Goal: Information Seeking & Learning: Compare options

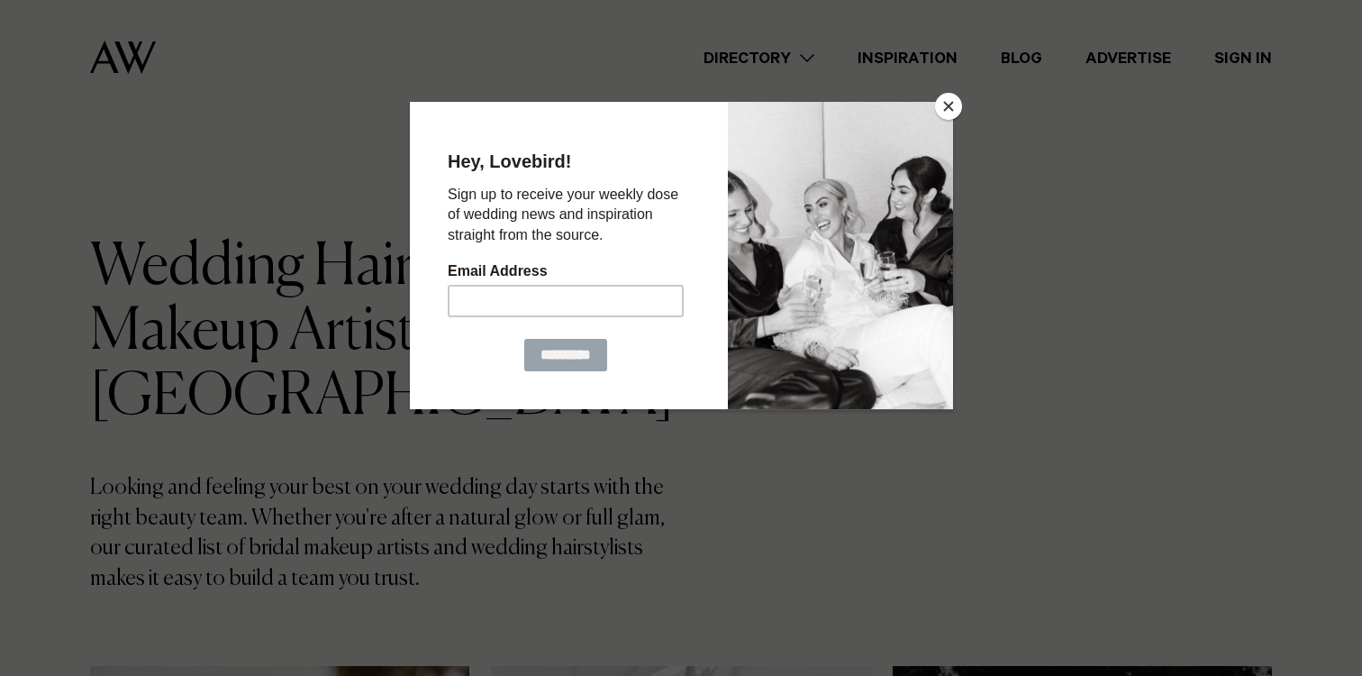
click at [952, 107] on button "Close" at bounding box center [948, 106] width 27 height 27
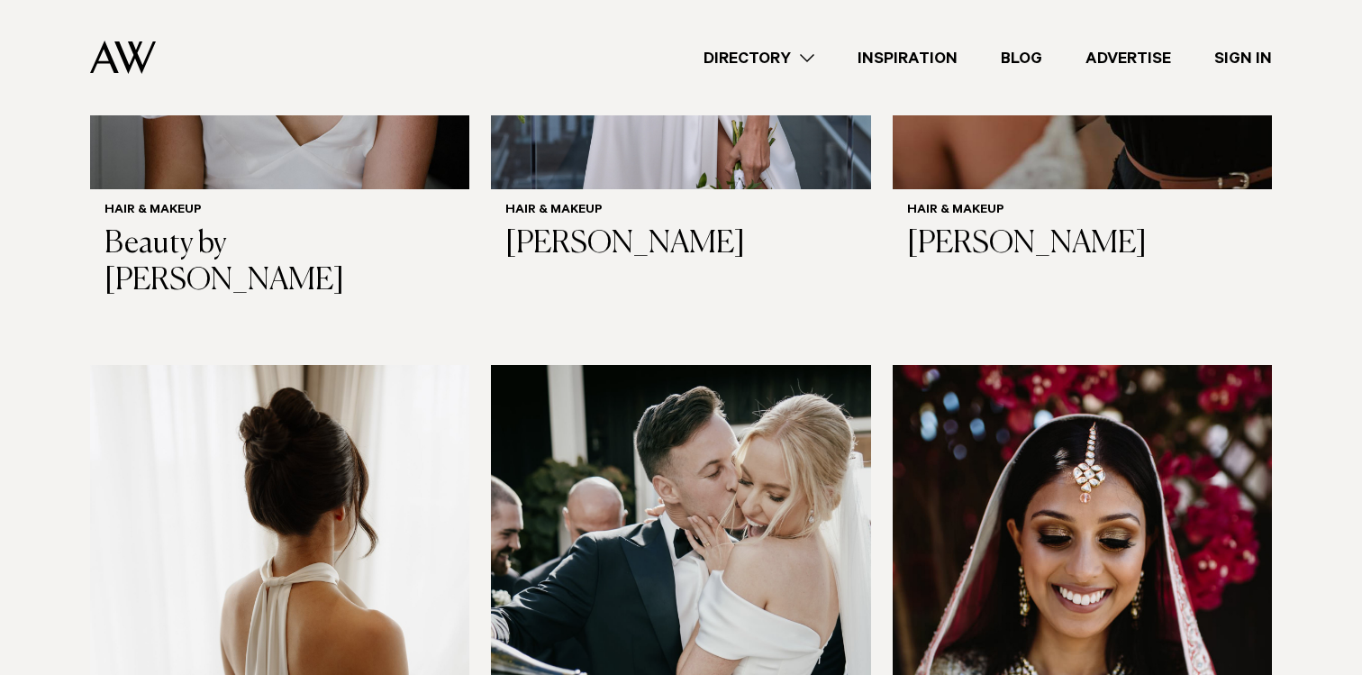
scroll to position [1697, 0]
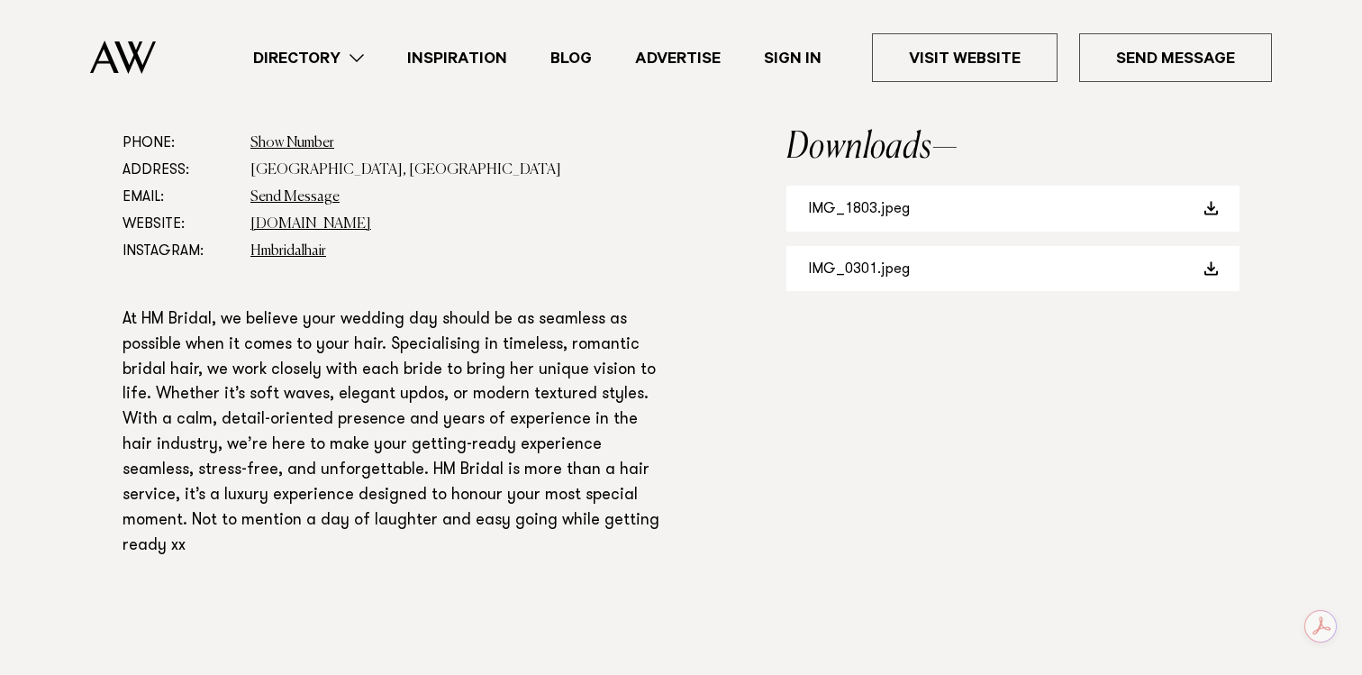
scroll to position [1007, 0]
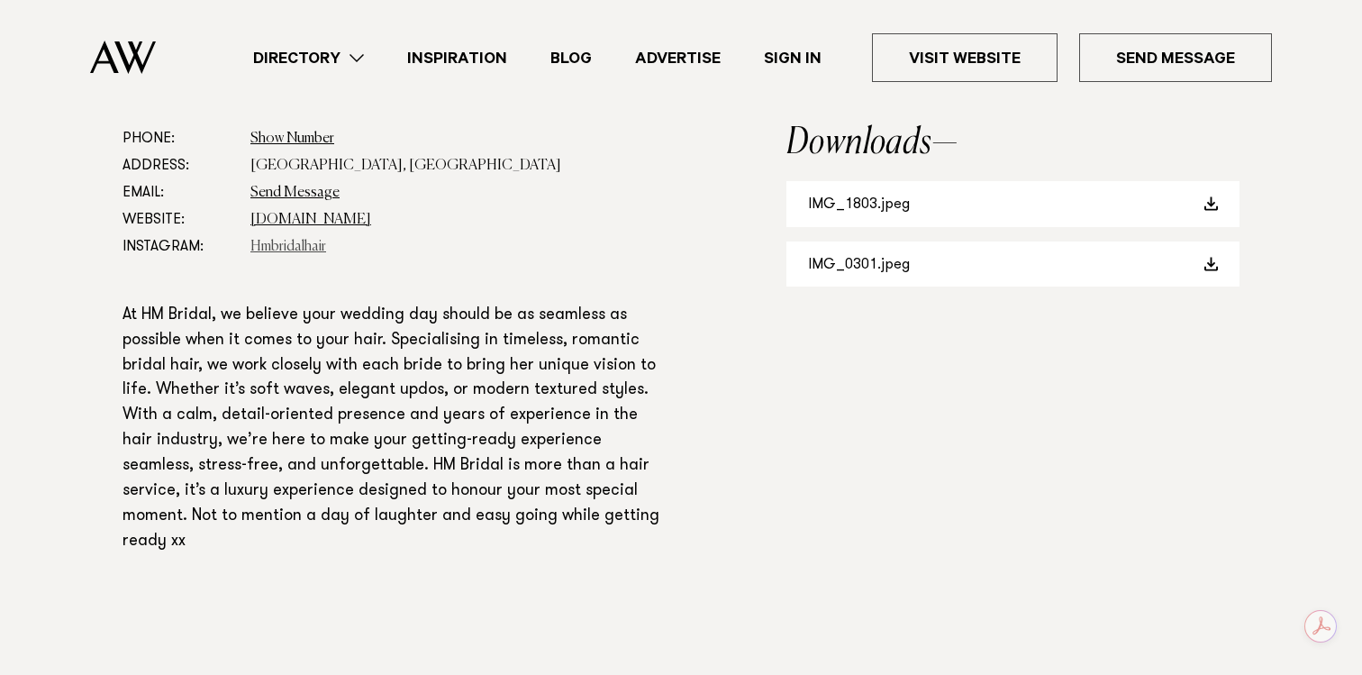
click at [292, 246] on link "Hmbridalhair" at bounding box center [288, 247] width 76 height 14
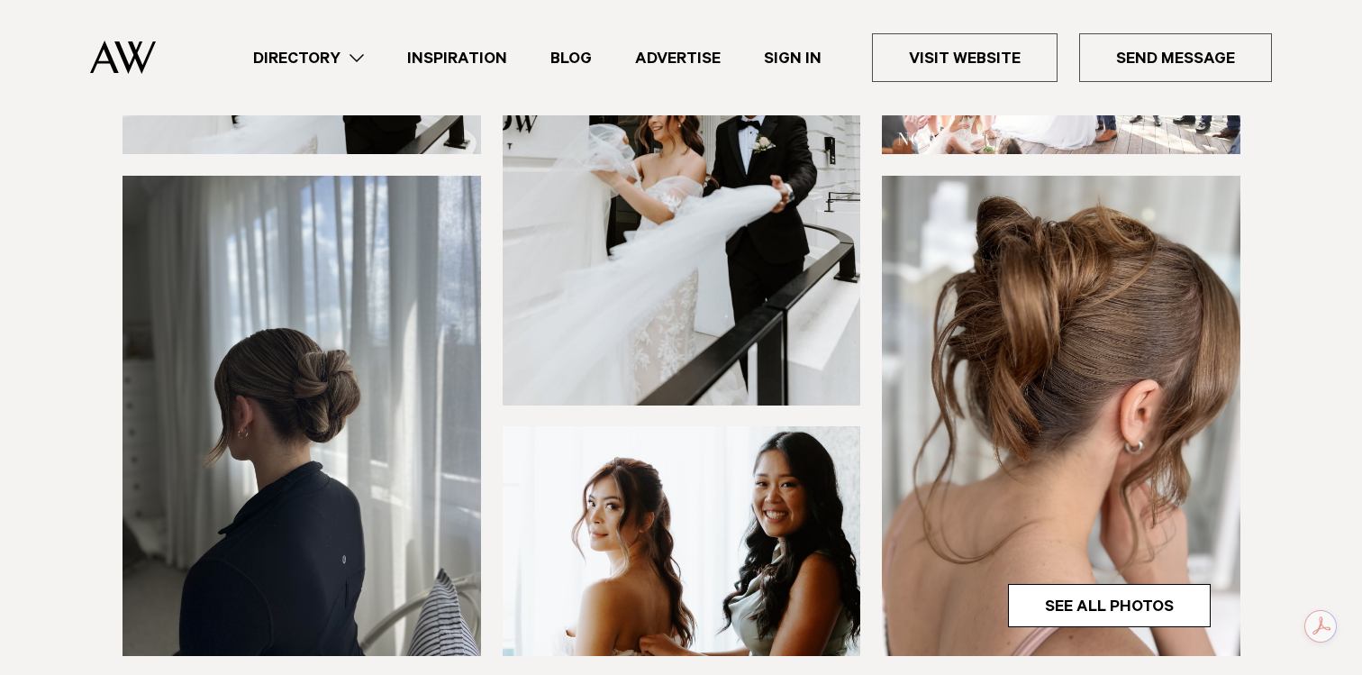
scroll to position [0, 0]
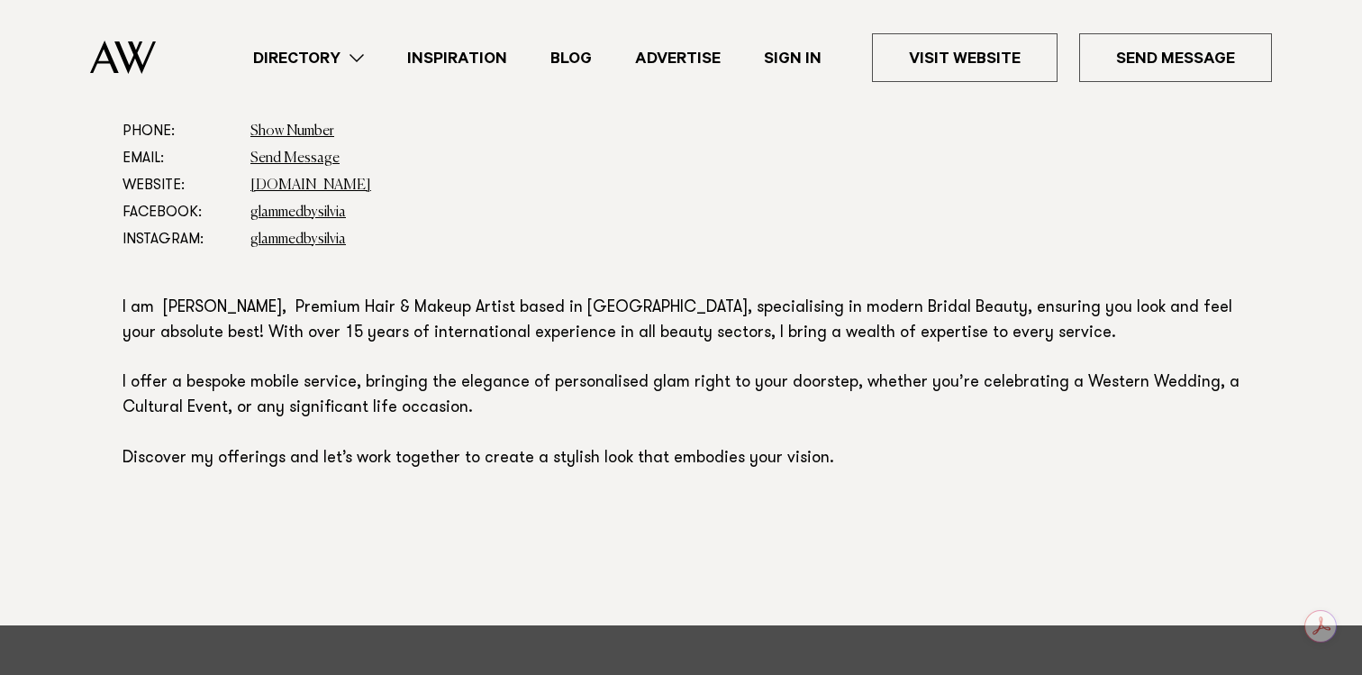
scroll to position [1022, 0]
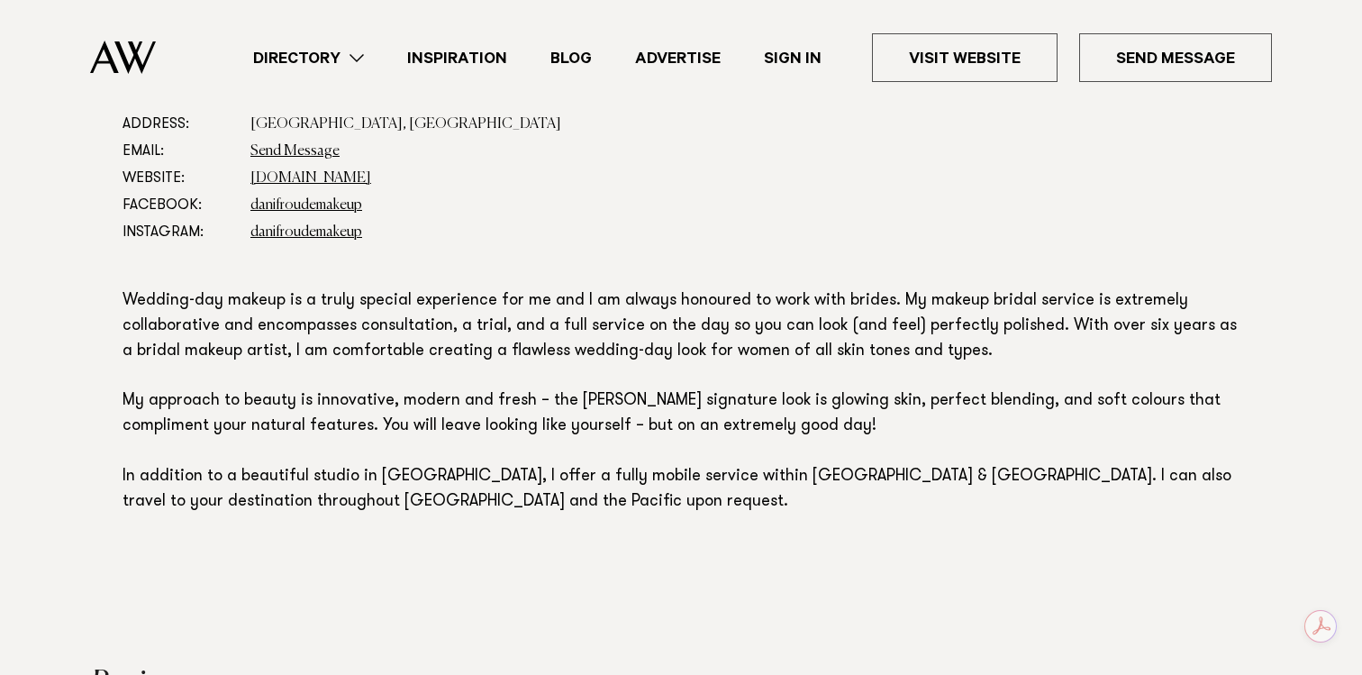
scroll to position [1114, 0]
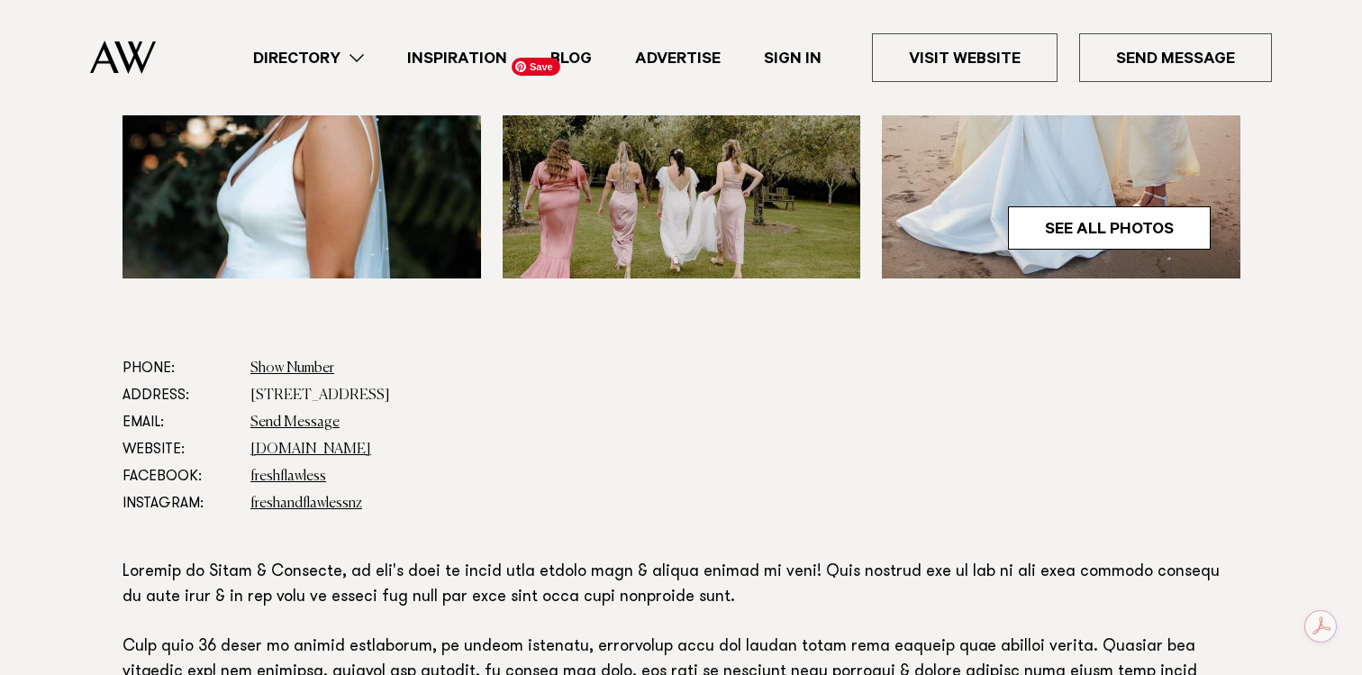
scroll to position [827, 0]
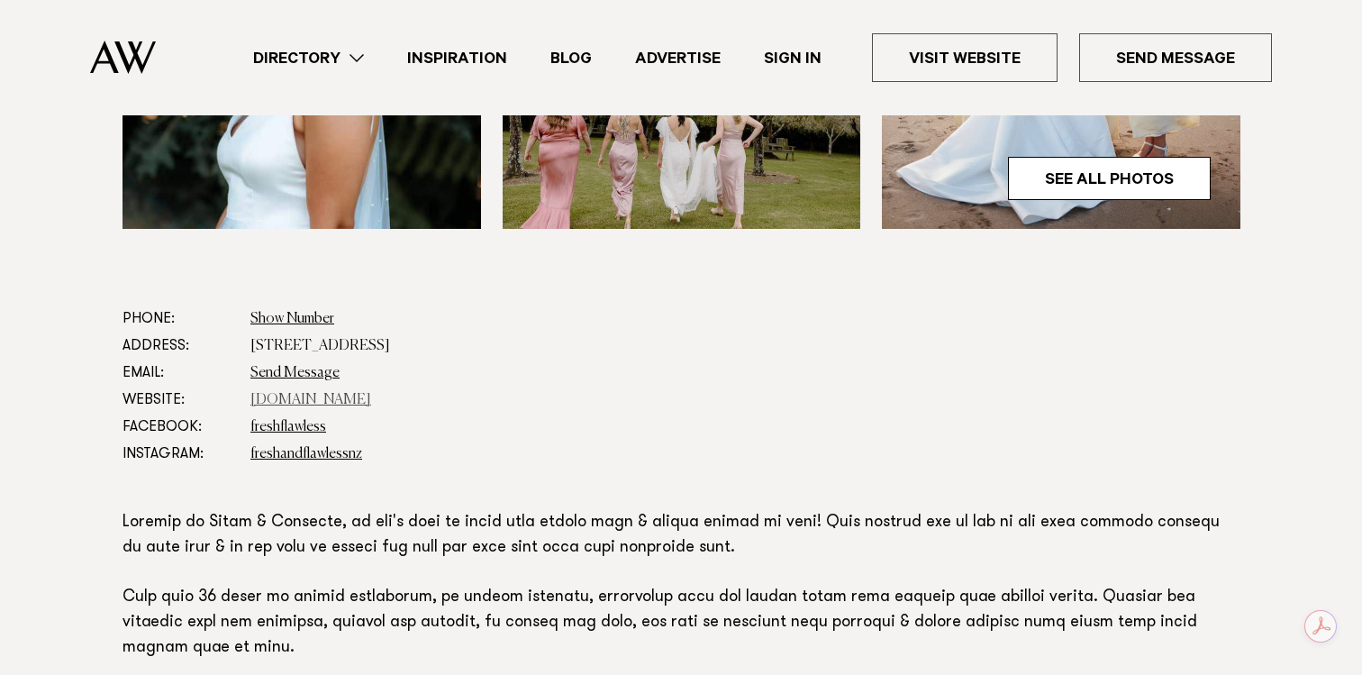
click at [304, 396] on link "freshandflawless.co.nz" at bounding box center [310, 400] width 121 height 14
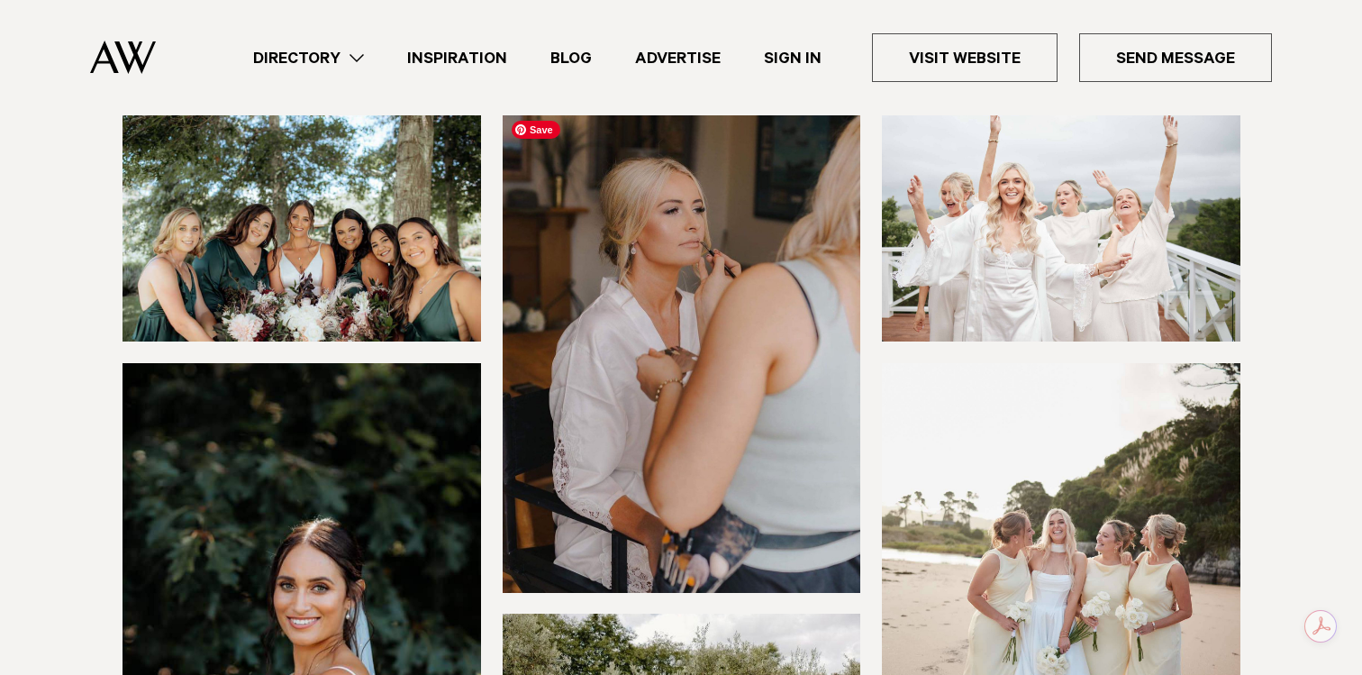
scroll to position [0, 0]
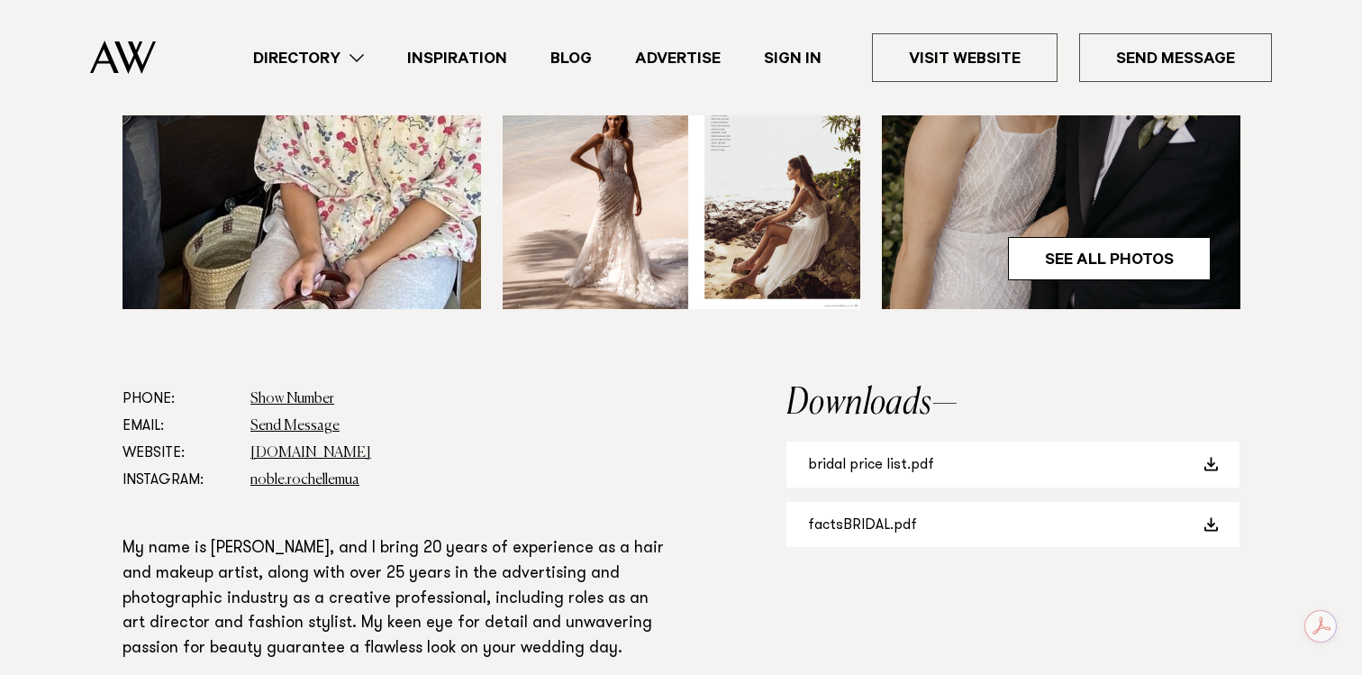
scroll to position [818, 0]
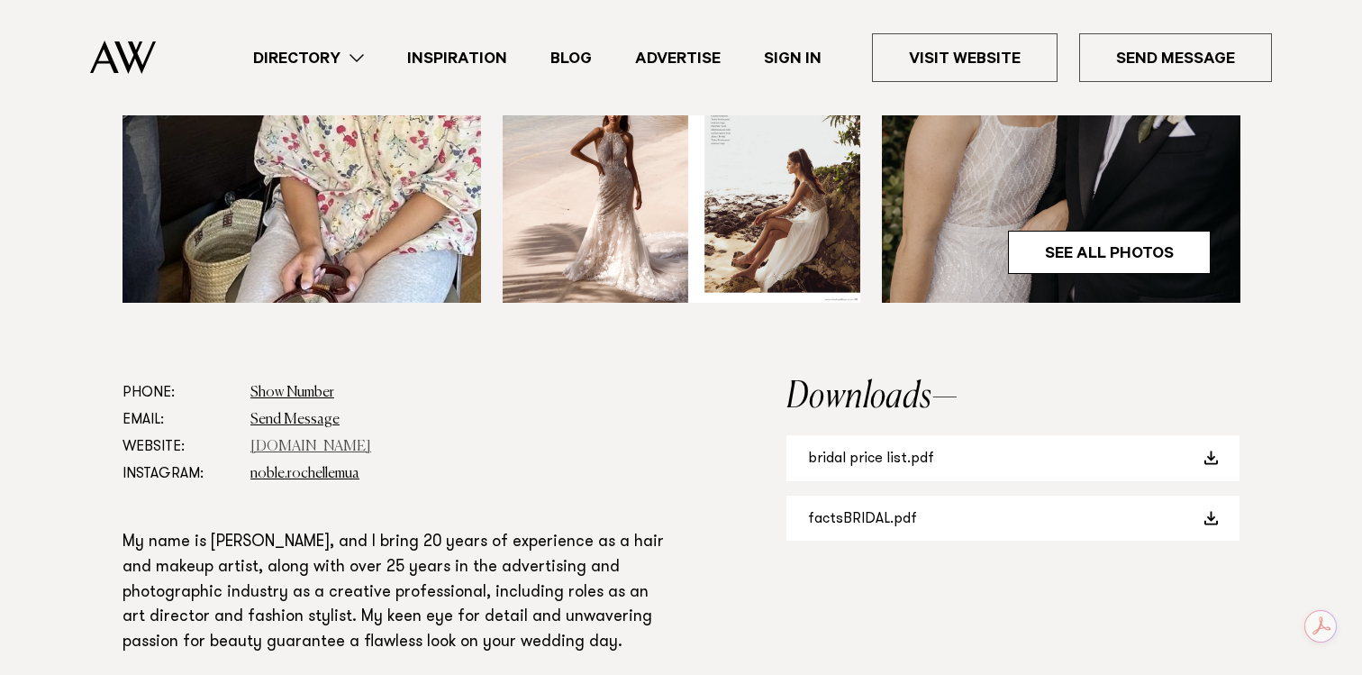
click at [371, 449] on link "www.rochellenoblemakeup.com" at bounding box center [310, 447] width 121 height 14
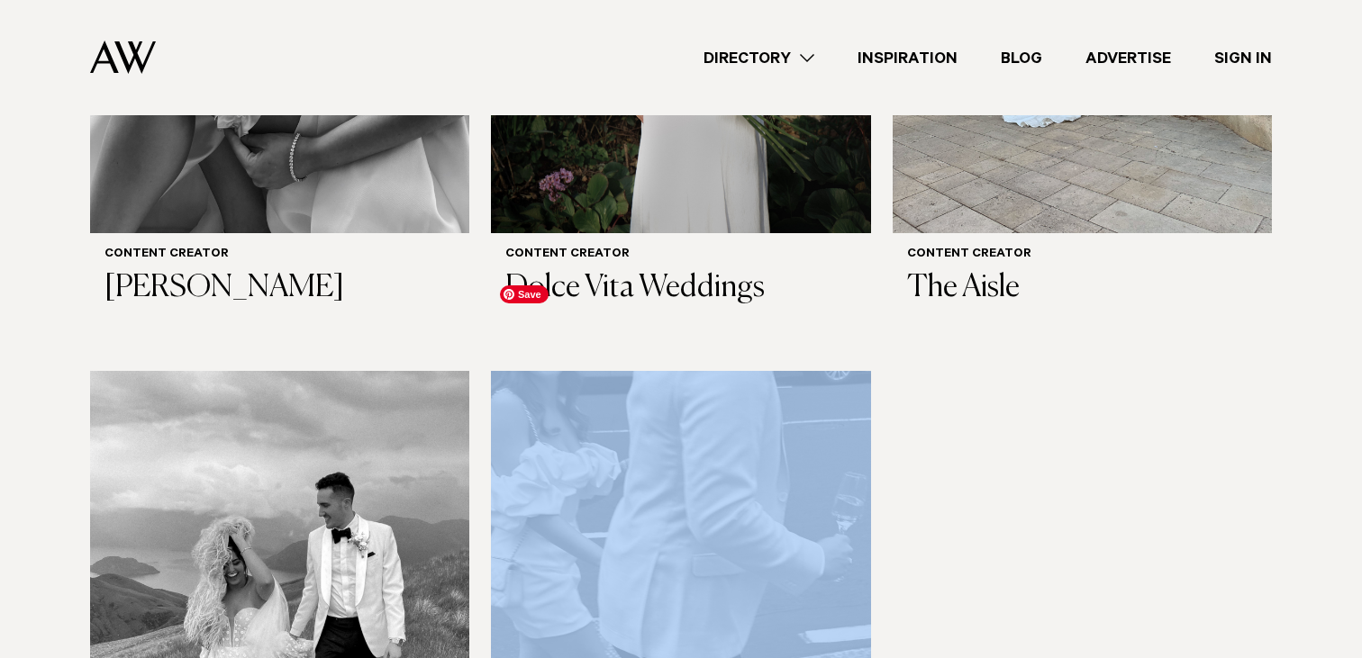
scroll to position [807, 0]
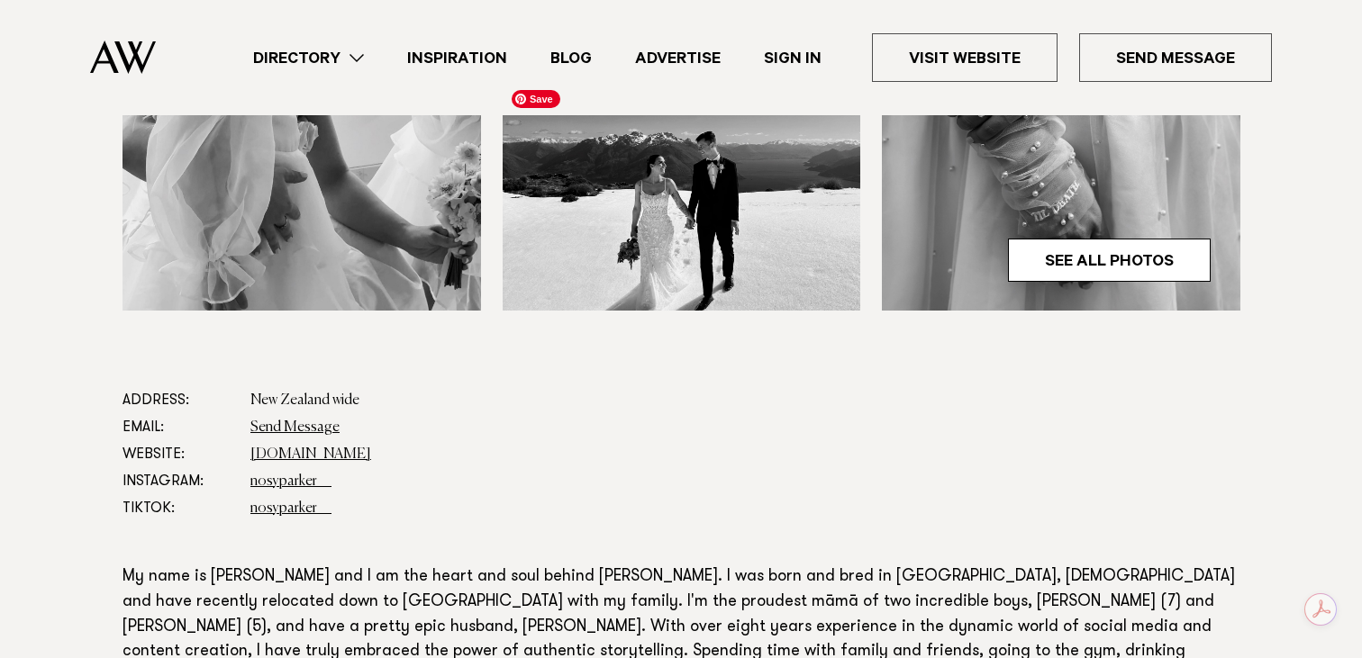
scroll to position [752, 0]
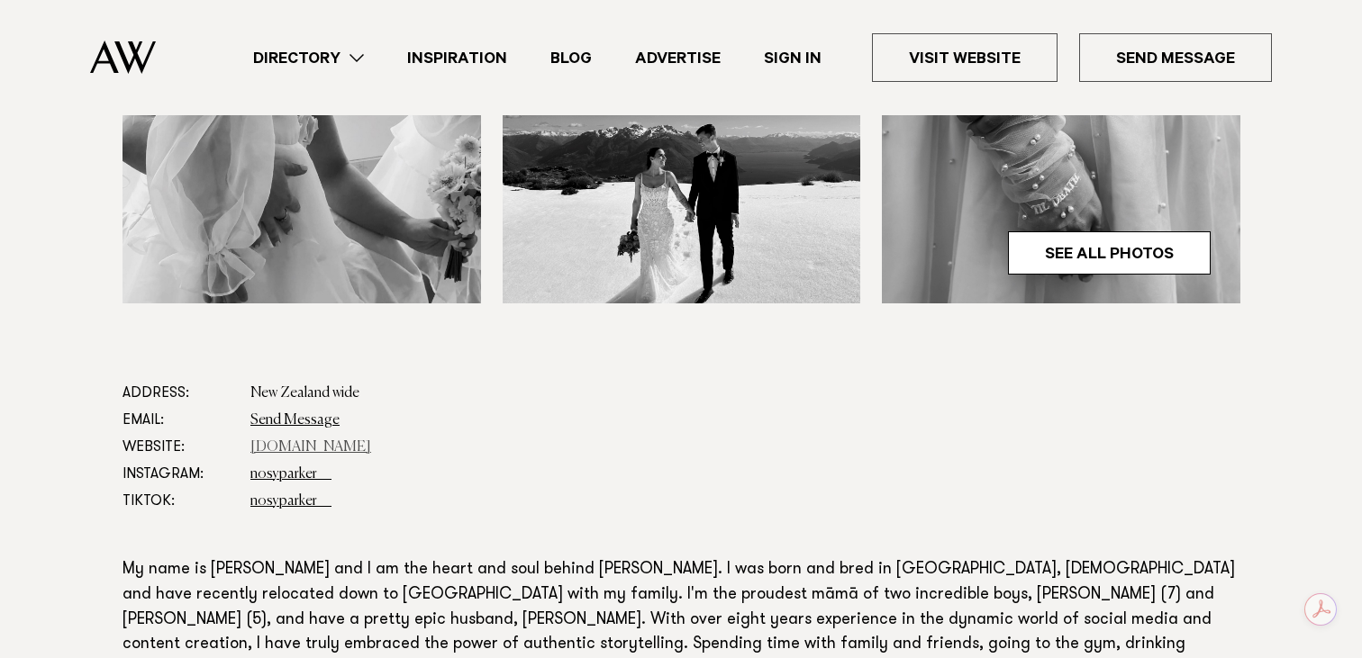
click at [343, 450] on link "[DOMAIN_NAME]" at bounding box center [310, 447] width 121 height 14
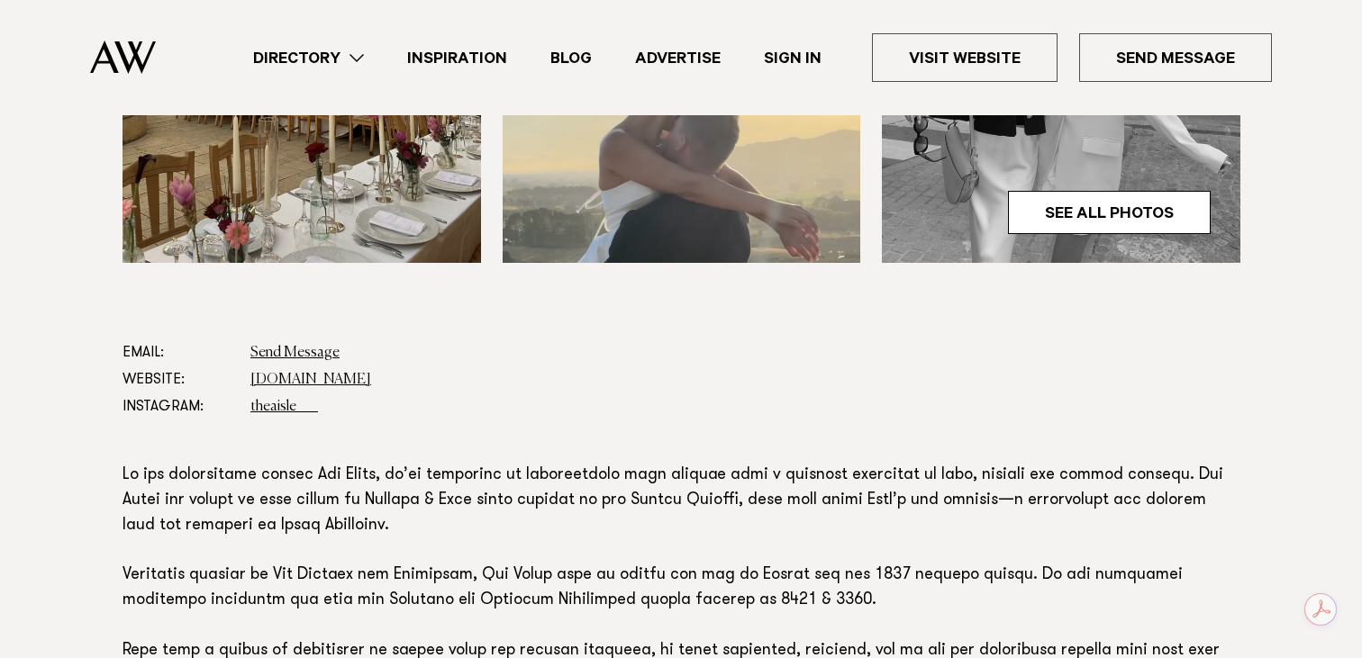
scroll to position [813, 0]
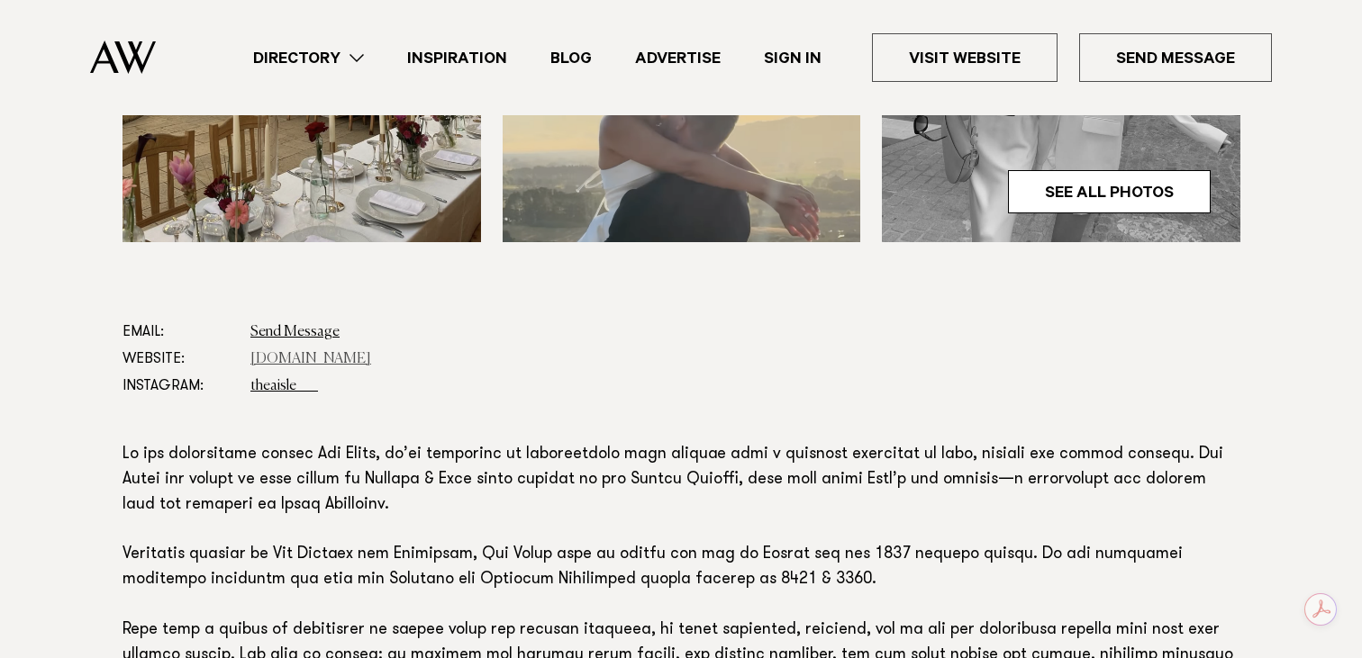
click at [288, 354] on link "[DOMAIN_NAME]" at bounding box center [310, 359] width 121 height 14
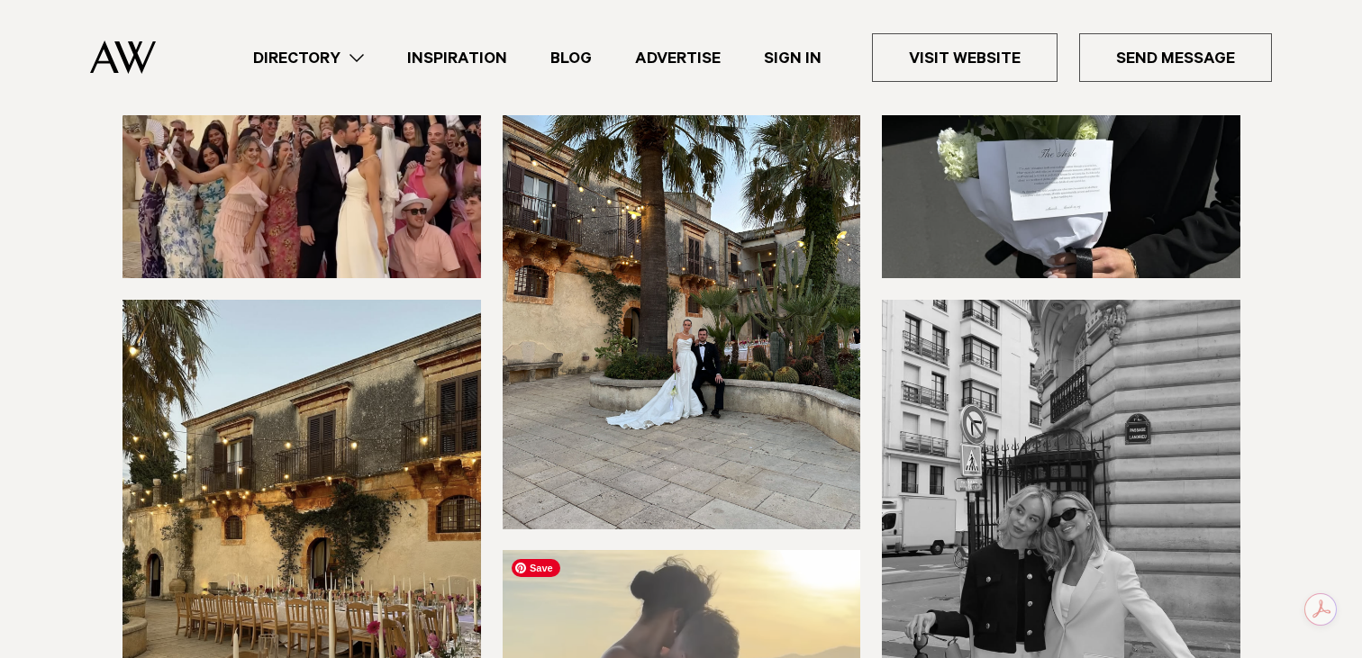
scroll to position [270, 0]
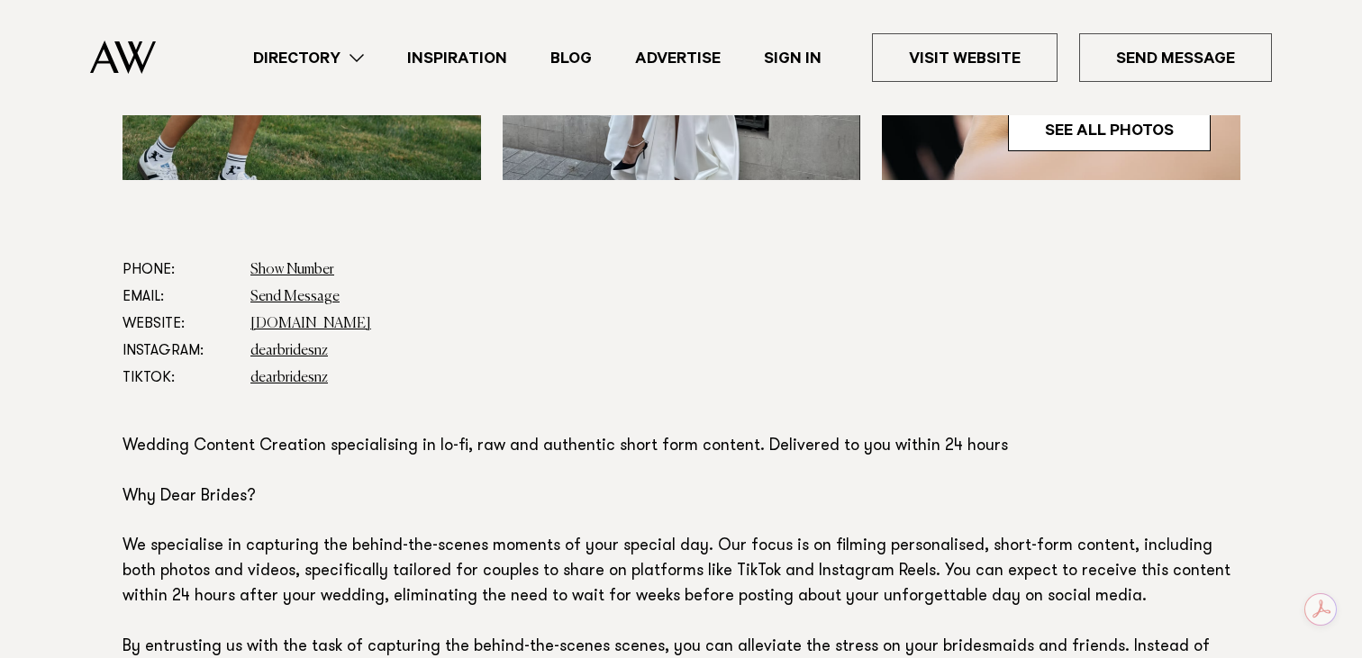
scroll to position [881, 0]
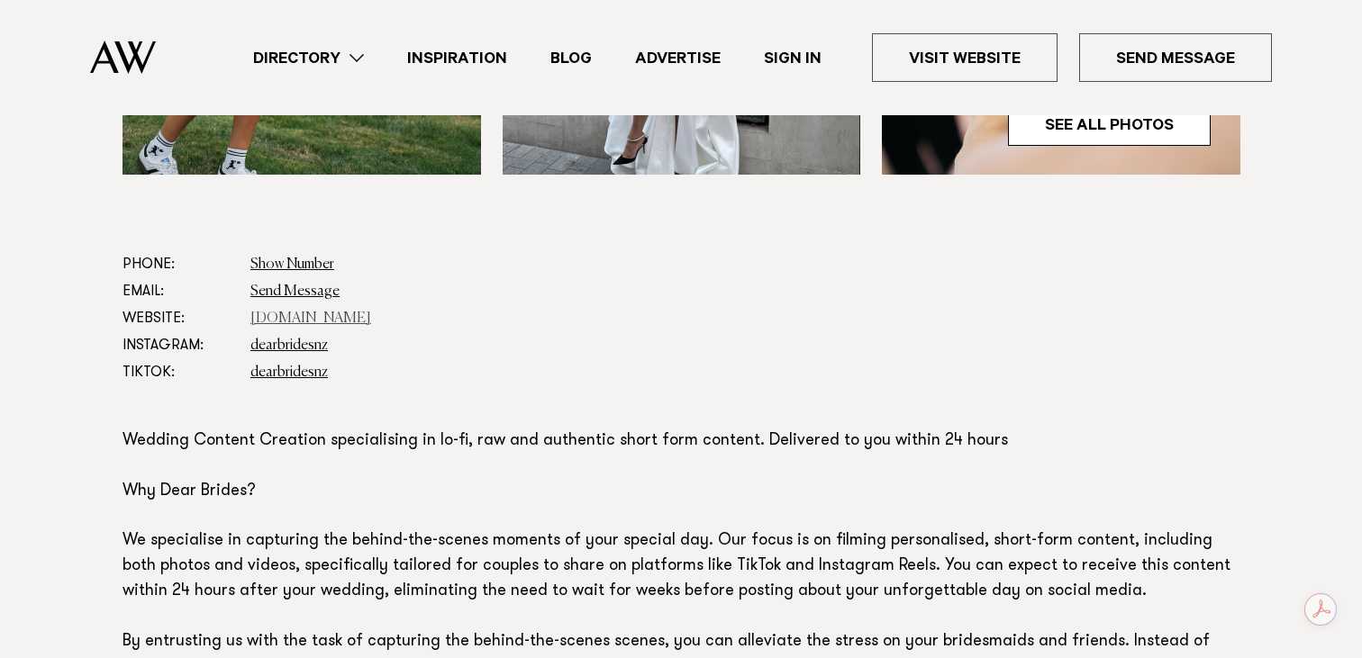
click at [325, 319] on link "www.sevencontentstudio.com" at bounding box center [310, 319] width 121 height 14
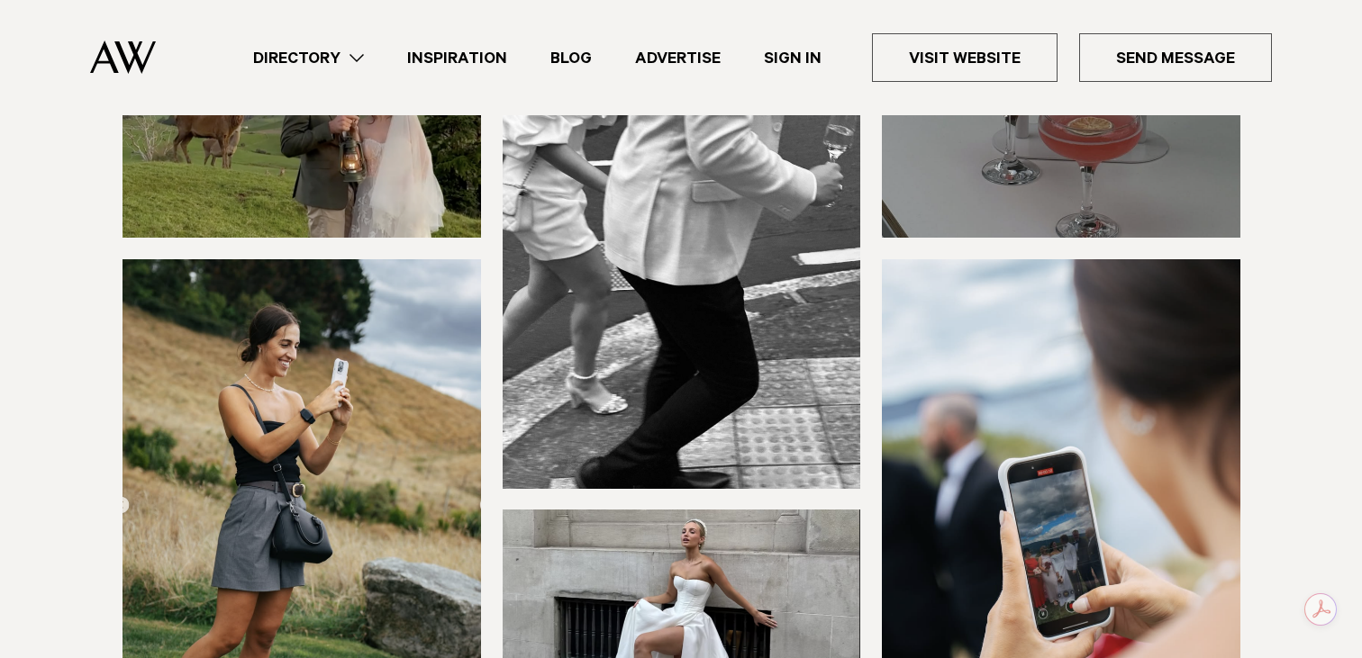
scroll to position [0, 0]
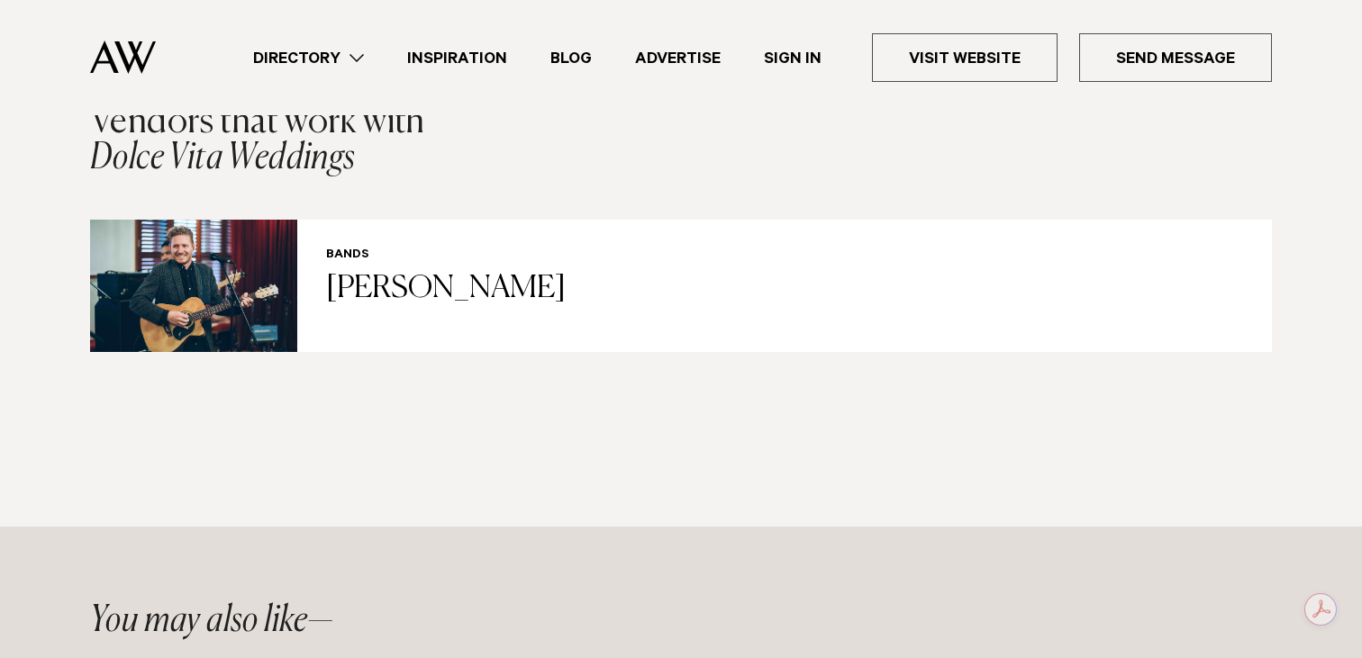
scroll to position [1760, 0]
